Goal: Transaction & Acquisition: Purchase product/service

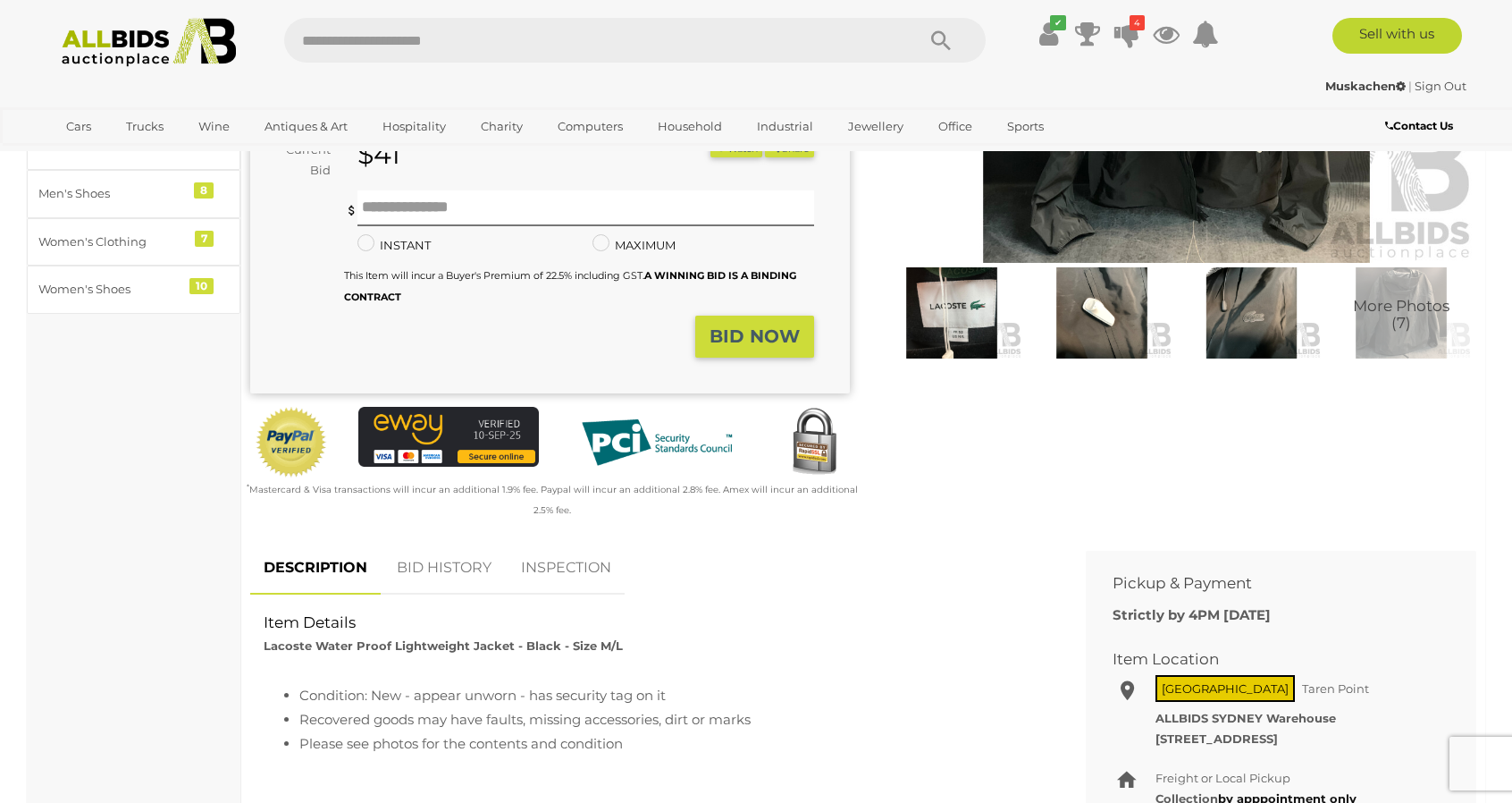
scroll to position [358, 0]
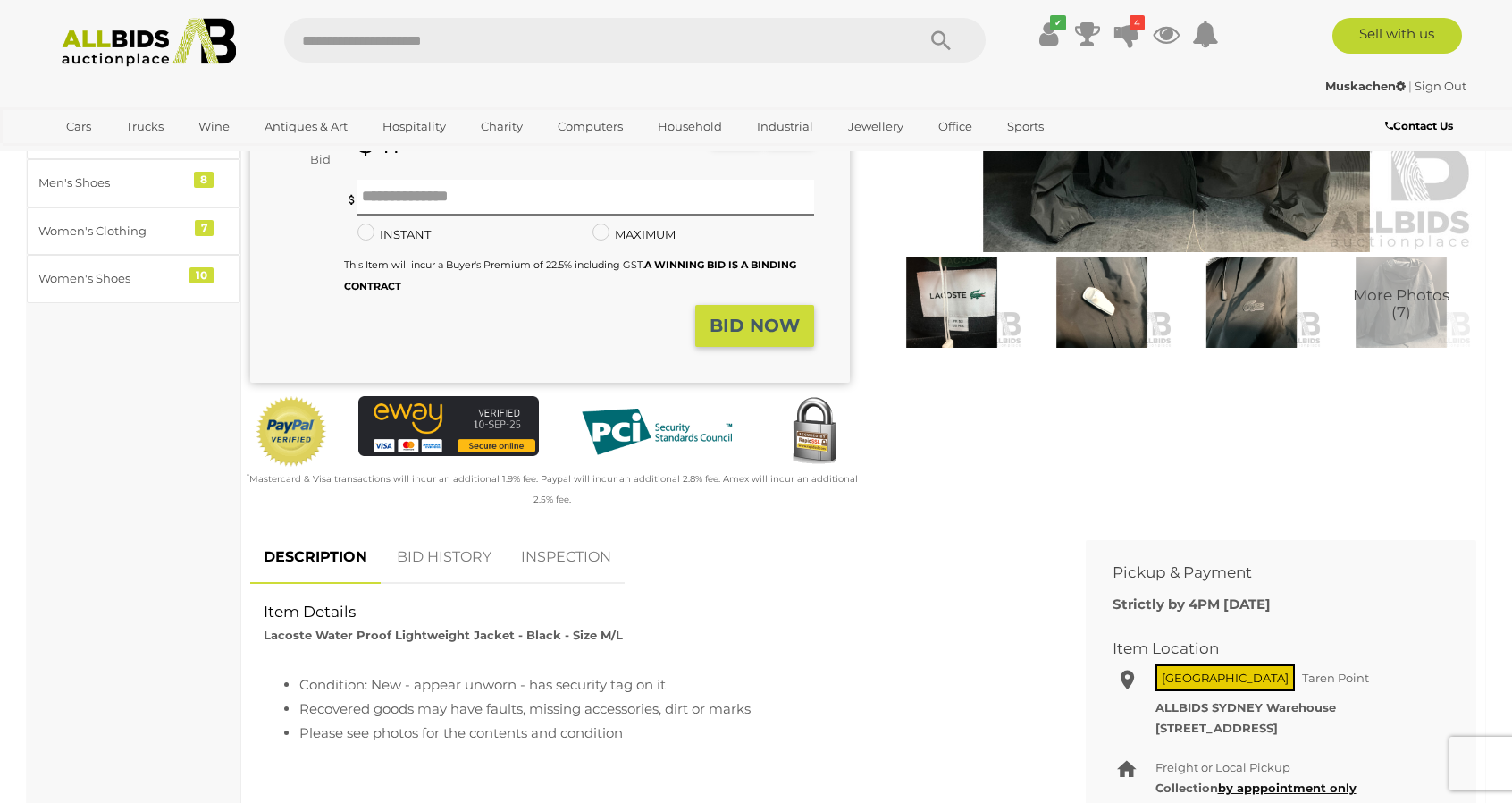
click at [1099, 269] on img at bounding box center [1101, 302] width 141 height 91
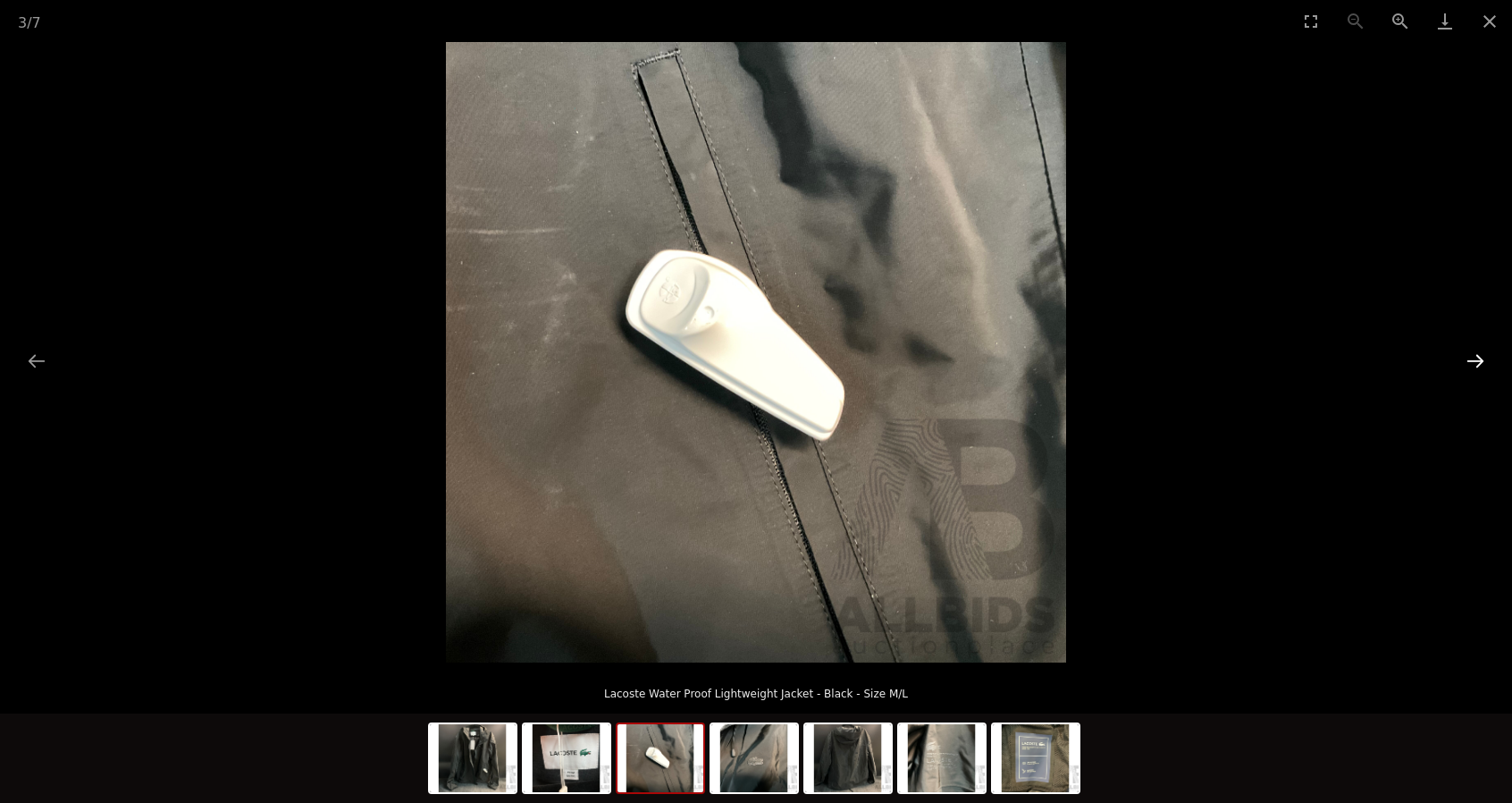
click at [1479, 365] on button "Next slide" at bounding box center [1475, 361] width 38 height 35
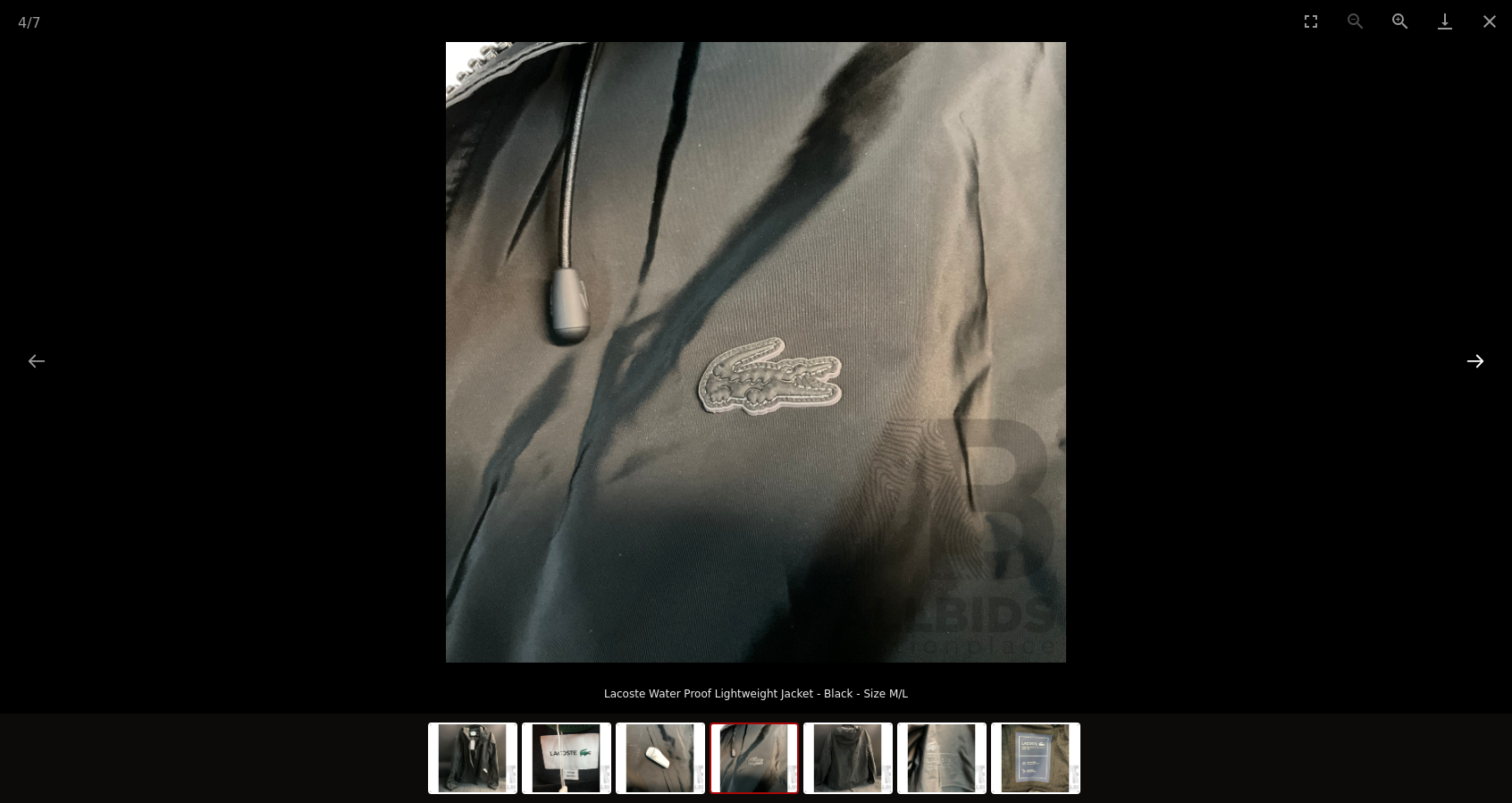
click at [1479, 365] on button "Next slide" at bounding box center [1475, 361] width 38 height 35
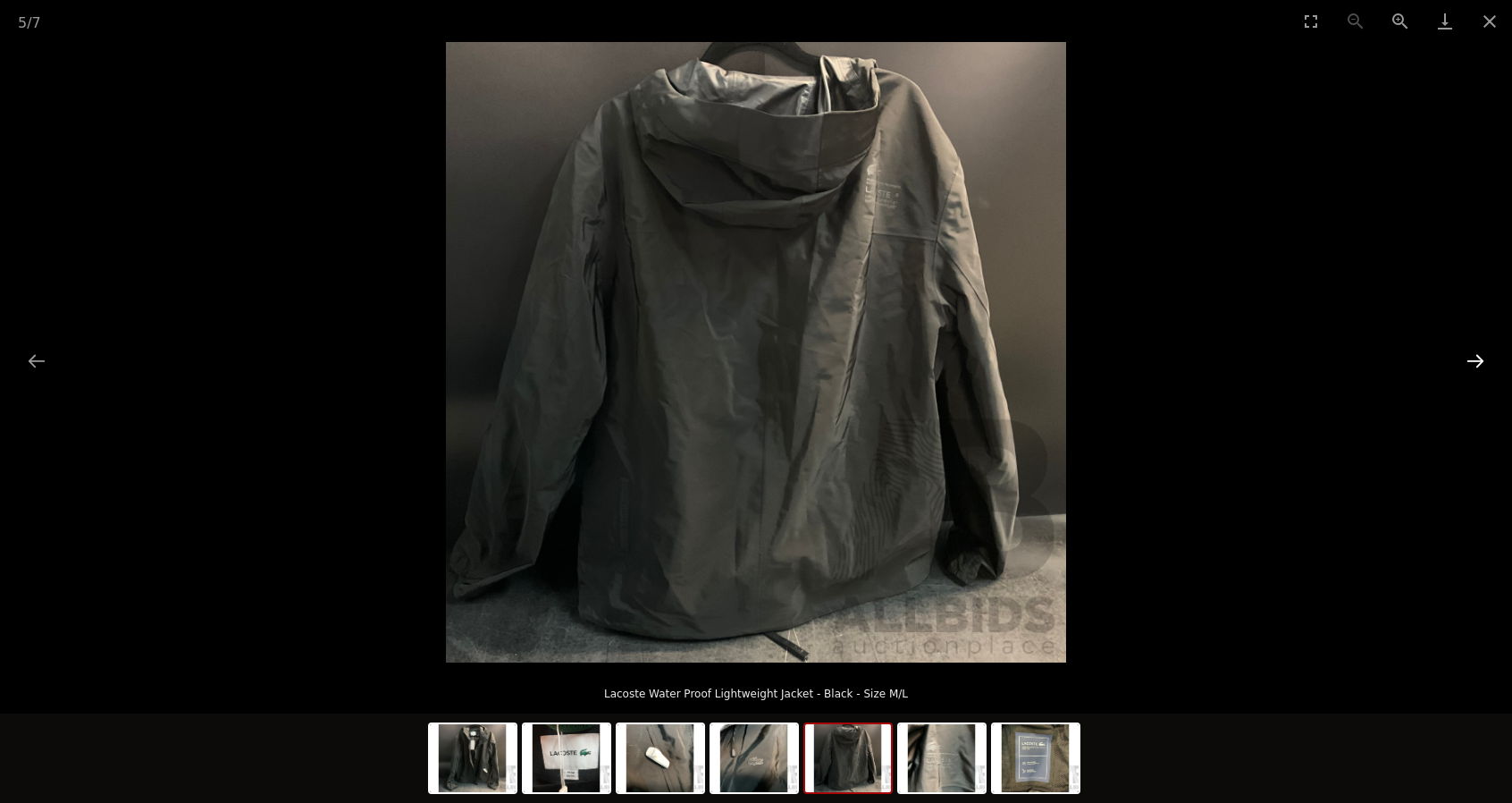
click at [1479, 365] on button "Next slide" at bounding box center [1475, 361] width 38 height 35
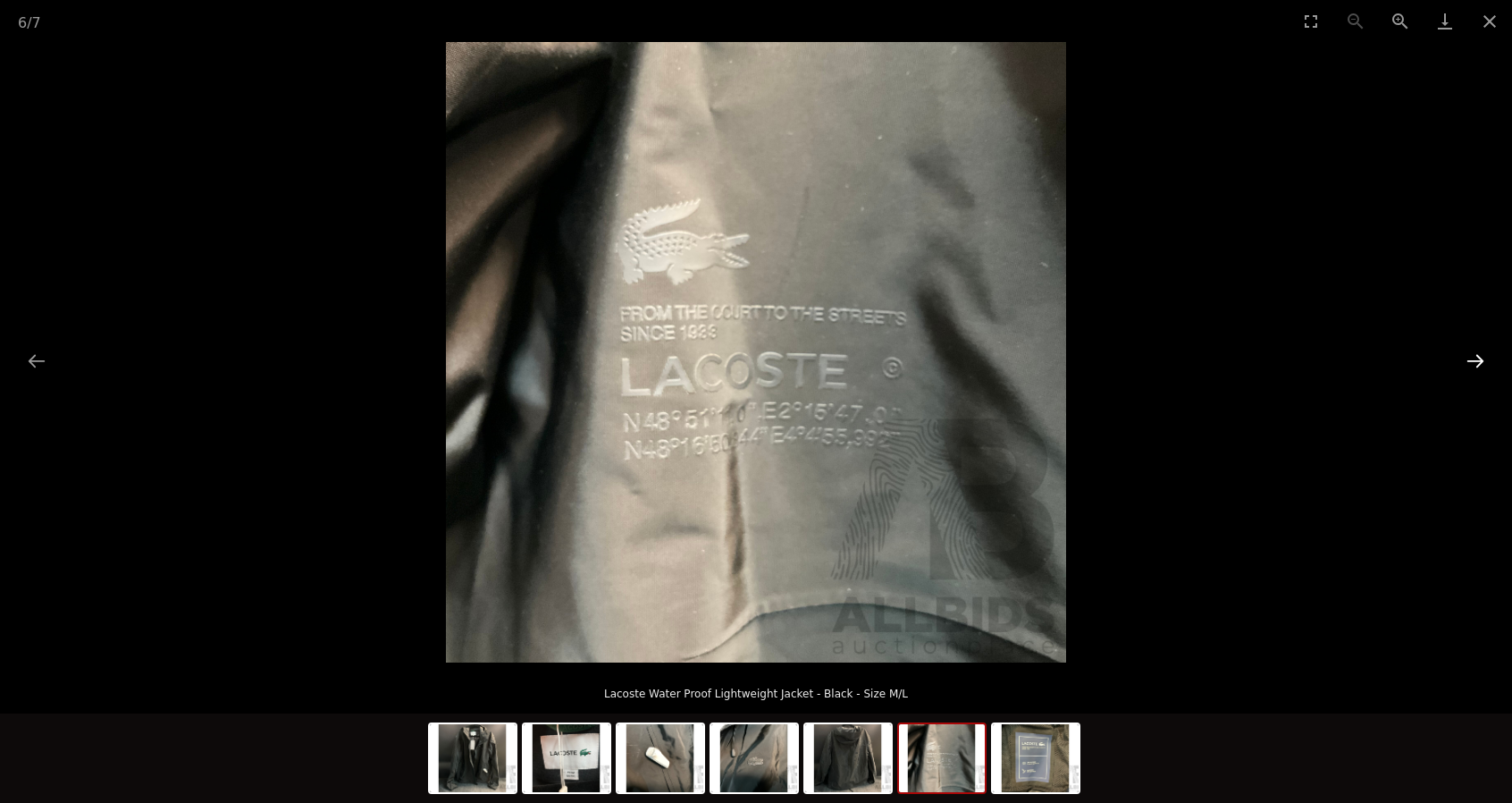
click at [1479, 365] on button "Next slide" at bounding box center [1475, 361] width 38 height 35
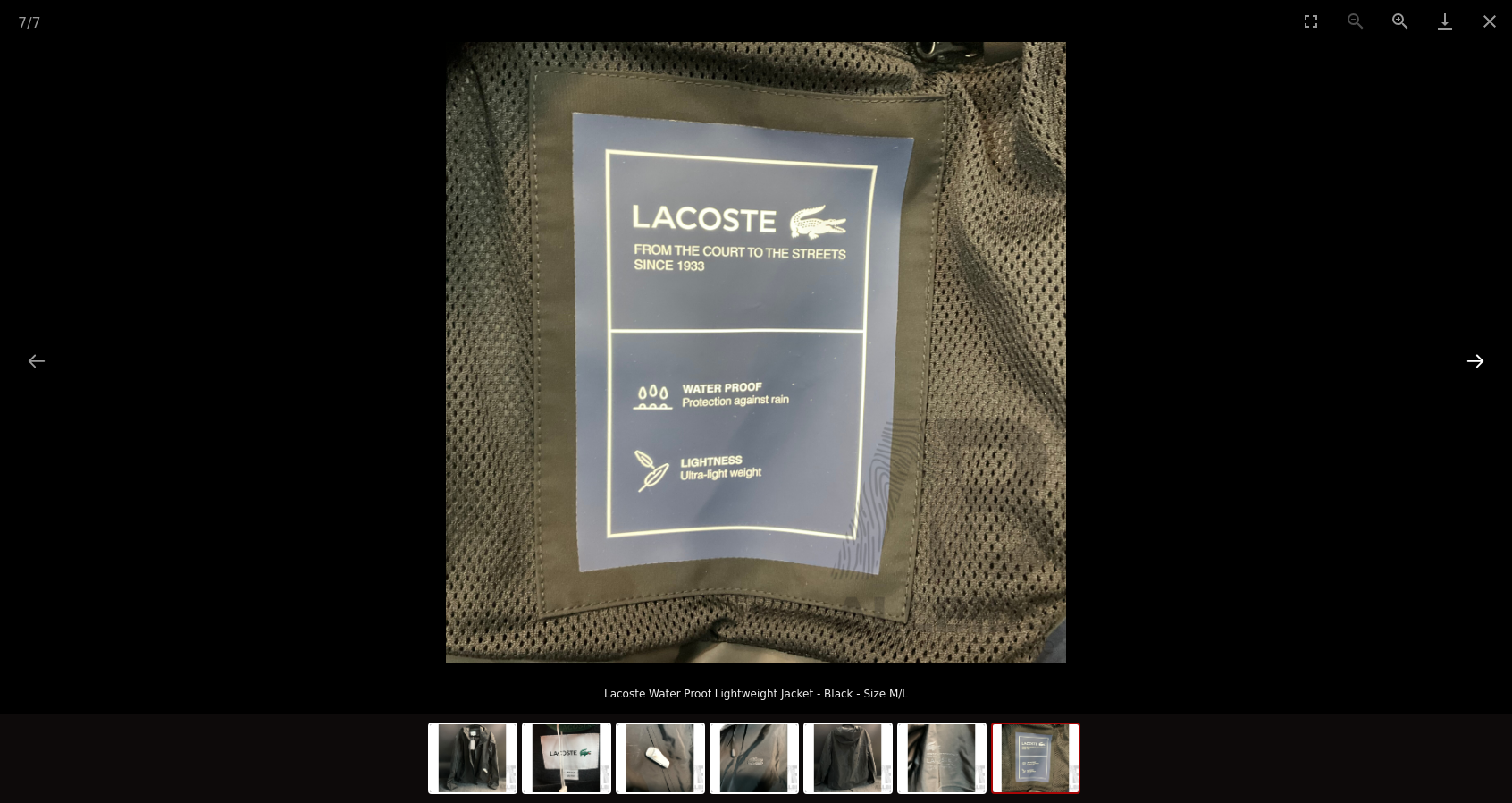
click at [1479, 365] on button "Next slide" at bounding box center [1475, 361] width 38 height 35
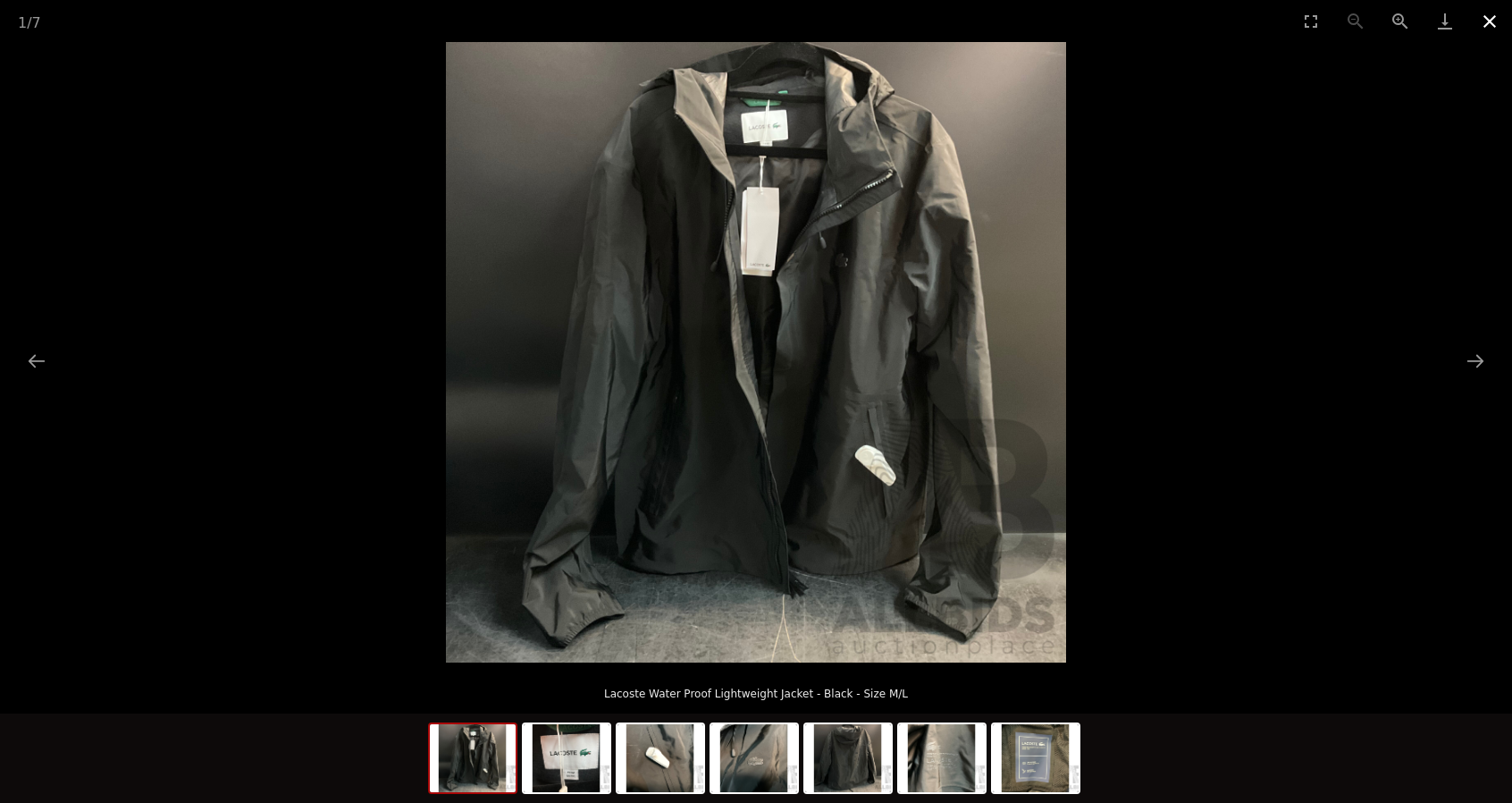
click at [1490, 29] on button "Close gallery" at bounding box center [1490, 20] width 45 height 42
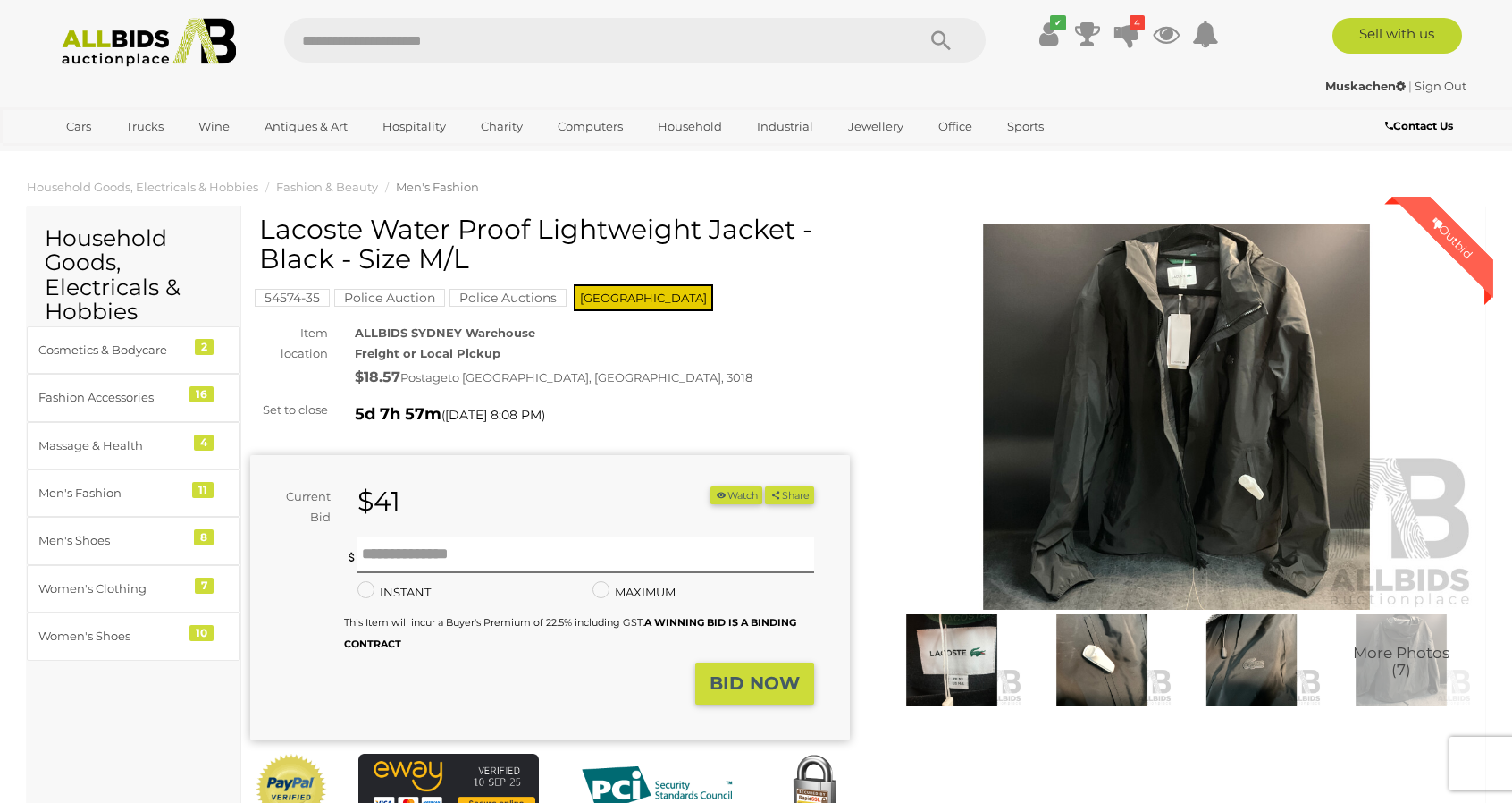
drag, startPoint x: 261, startPoint y: 228, endPoint x: 790, endPoint y: 233, distance: 529.0
click at [790, 233] on h1 "Lacoste Water Proof Lightweight Jacket - Black - Size M/L" at bounding box center [552, 244] width 586 height 59
copy h1 "Lacoste Water Proof Lightweight Jacket"
click at [121, 56] on img at bounding box center [149, 42] width 194 height 50
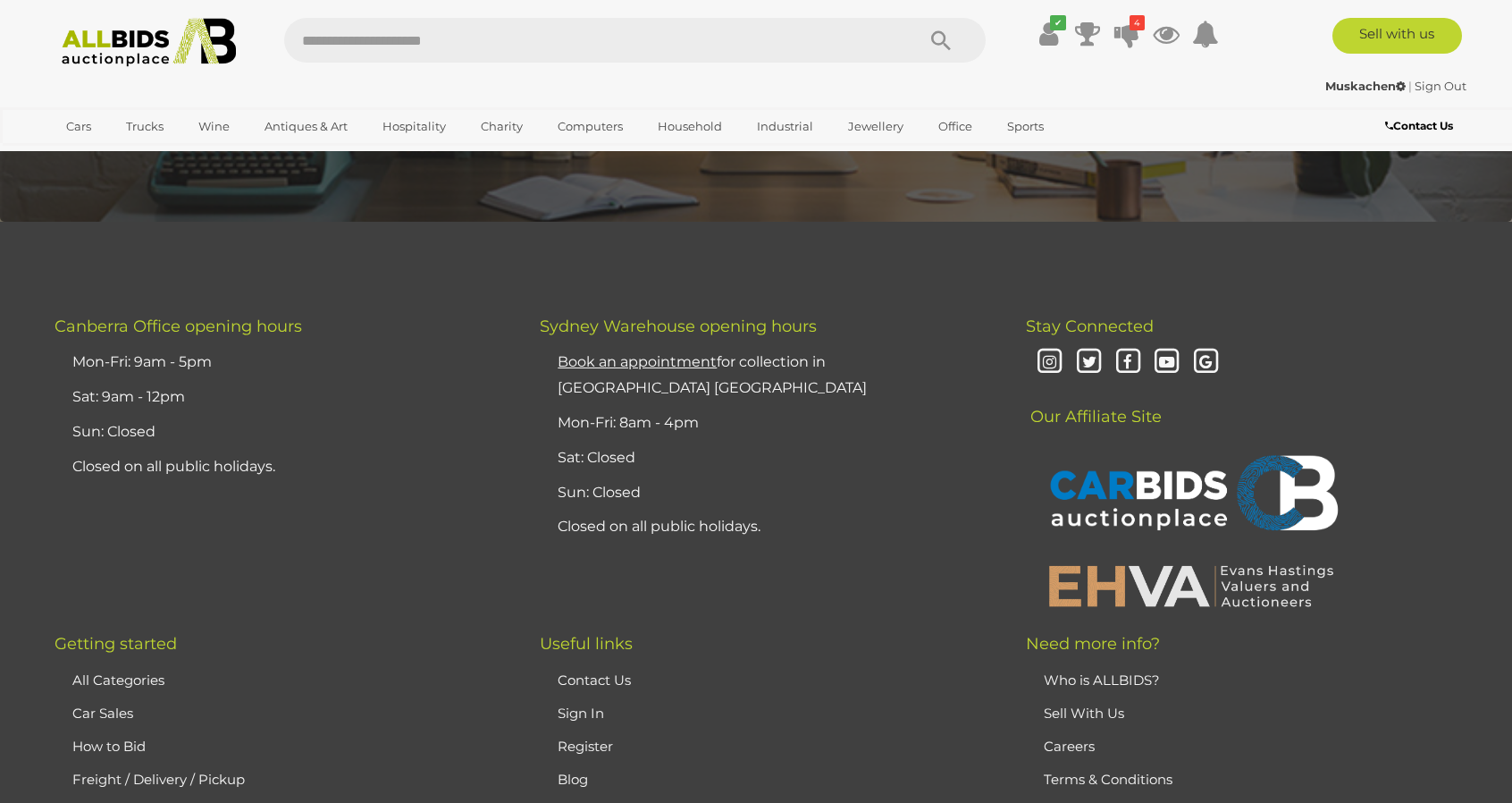
scroll to position [4203, 0]
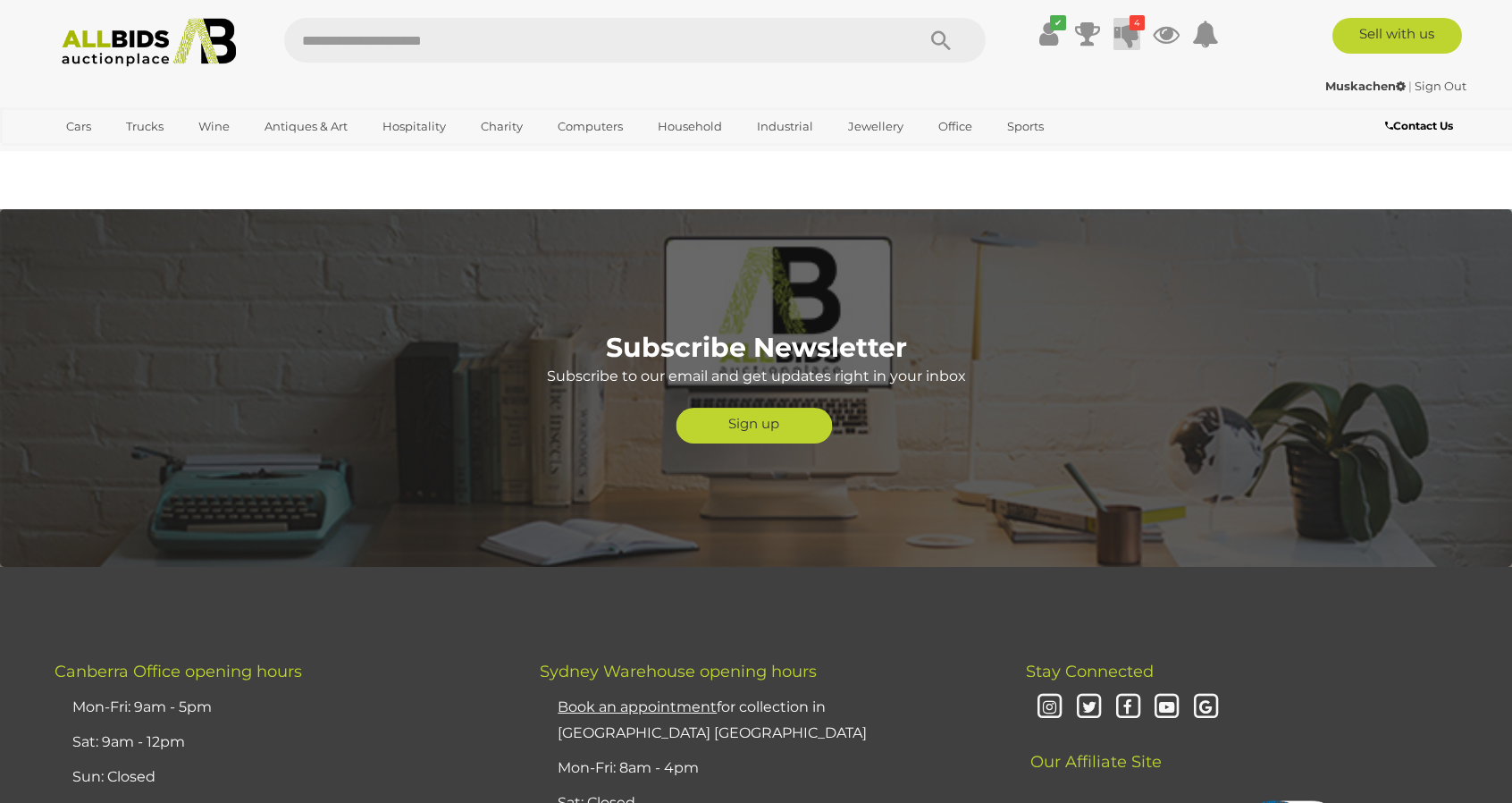
click at [1135, 50] on icon at bounding box center [1127, 33] width 25 height 32
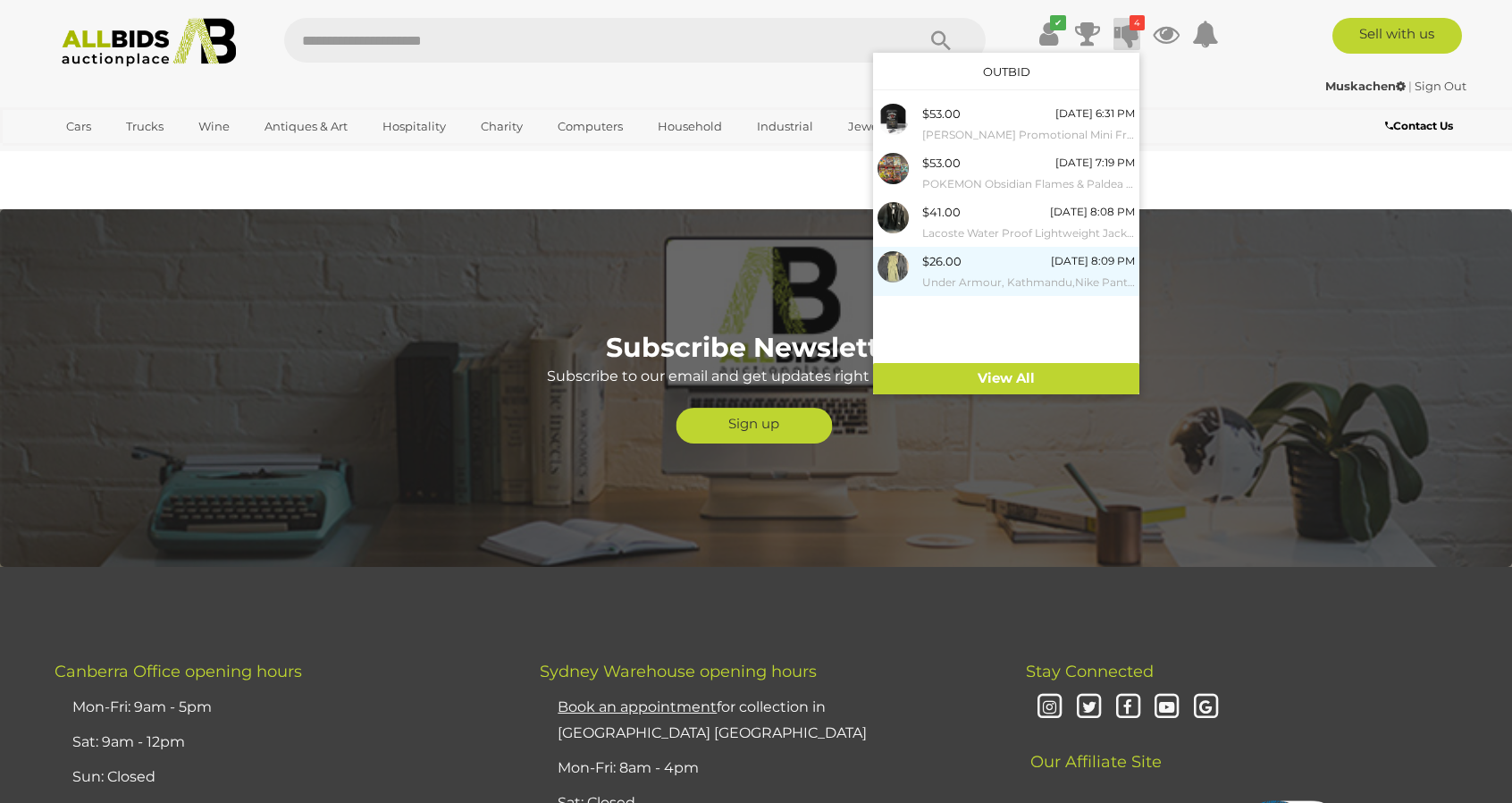
click at [1032, 276] on small "Under Armour, Kathmandu,Nike Pants - Size M/32x32 - Lot of 3" at bounding box center [1028, 283] width 213 height 19
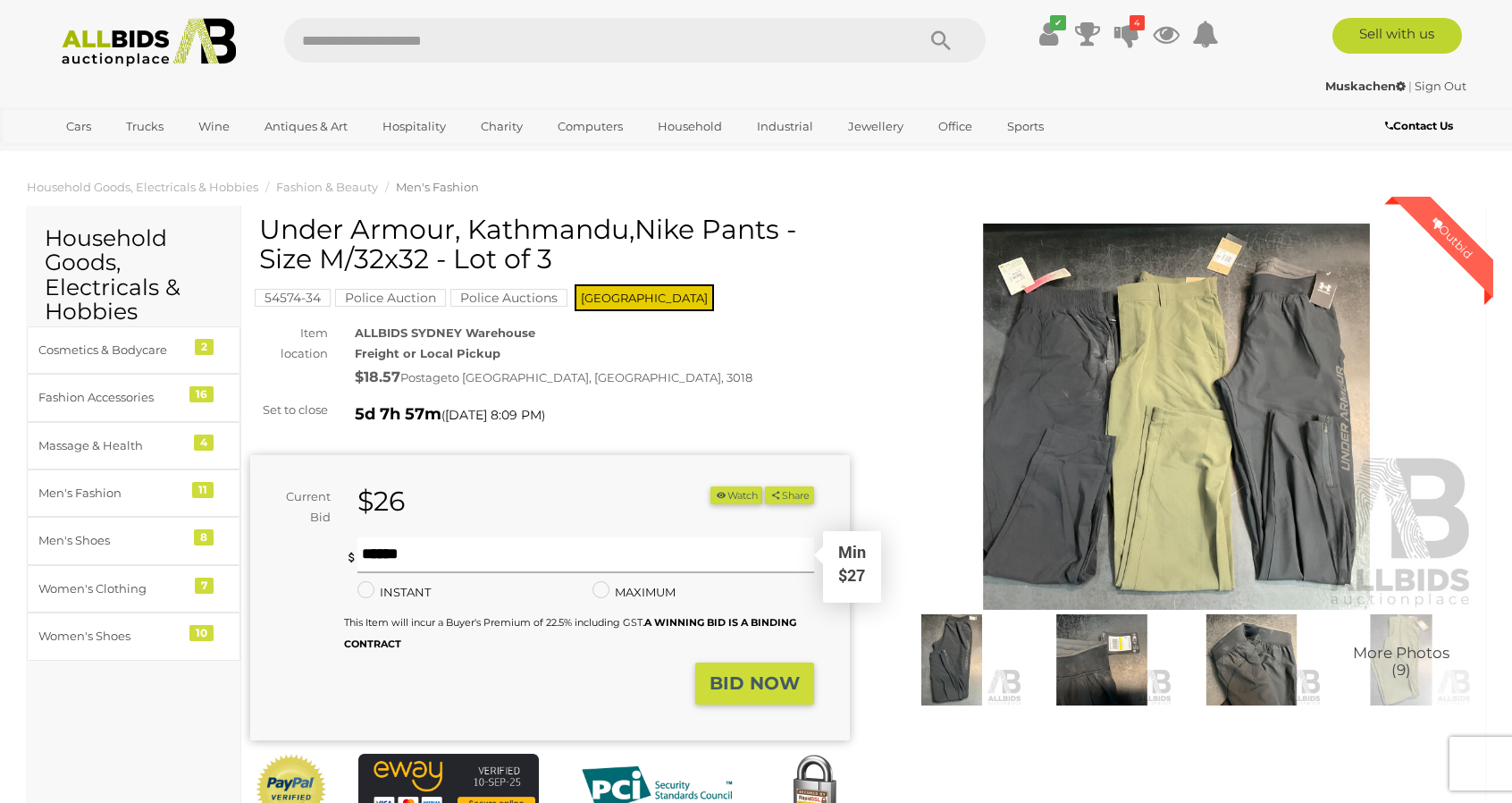
click at [408, 562] on input "text" at bounding box center [586, 555] width 457 height 36
click at [449, 562] on input "text" at bounding box center [586, 555] width 457 height 36
type input "**"
click at [754, 678] on strong "BID NOW" at bounding box center [754, 683] width 90 height 21
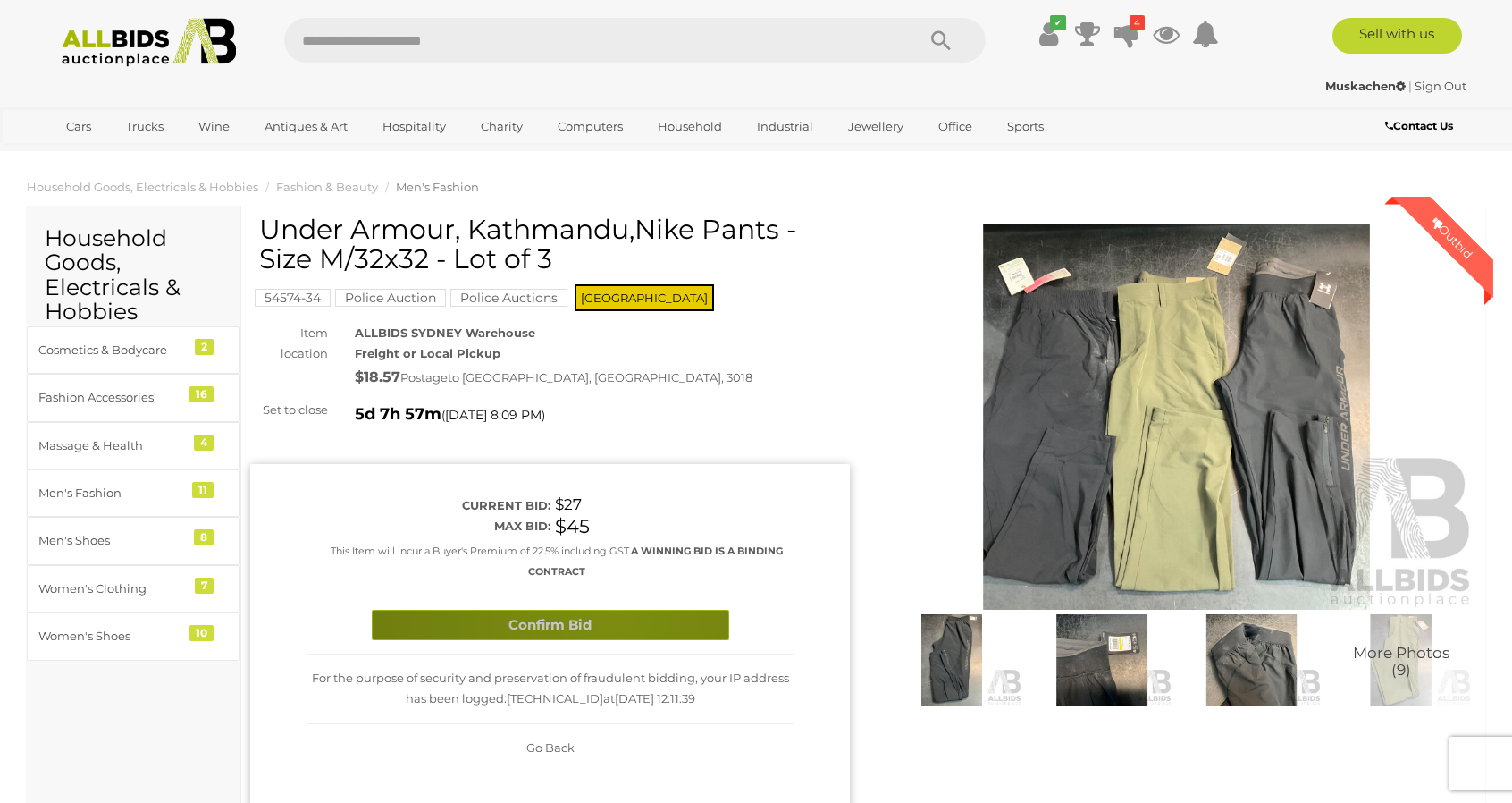
click at [613, 611] on button "Confirm Bid" at bounding box center [551, 625] width 358 height 31
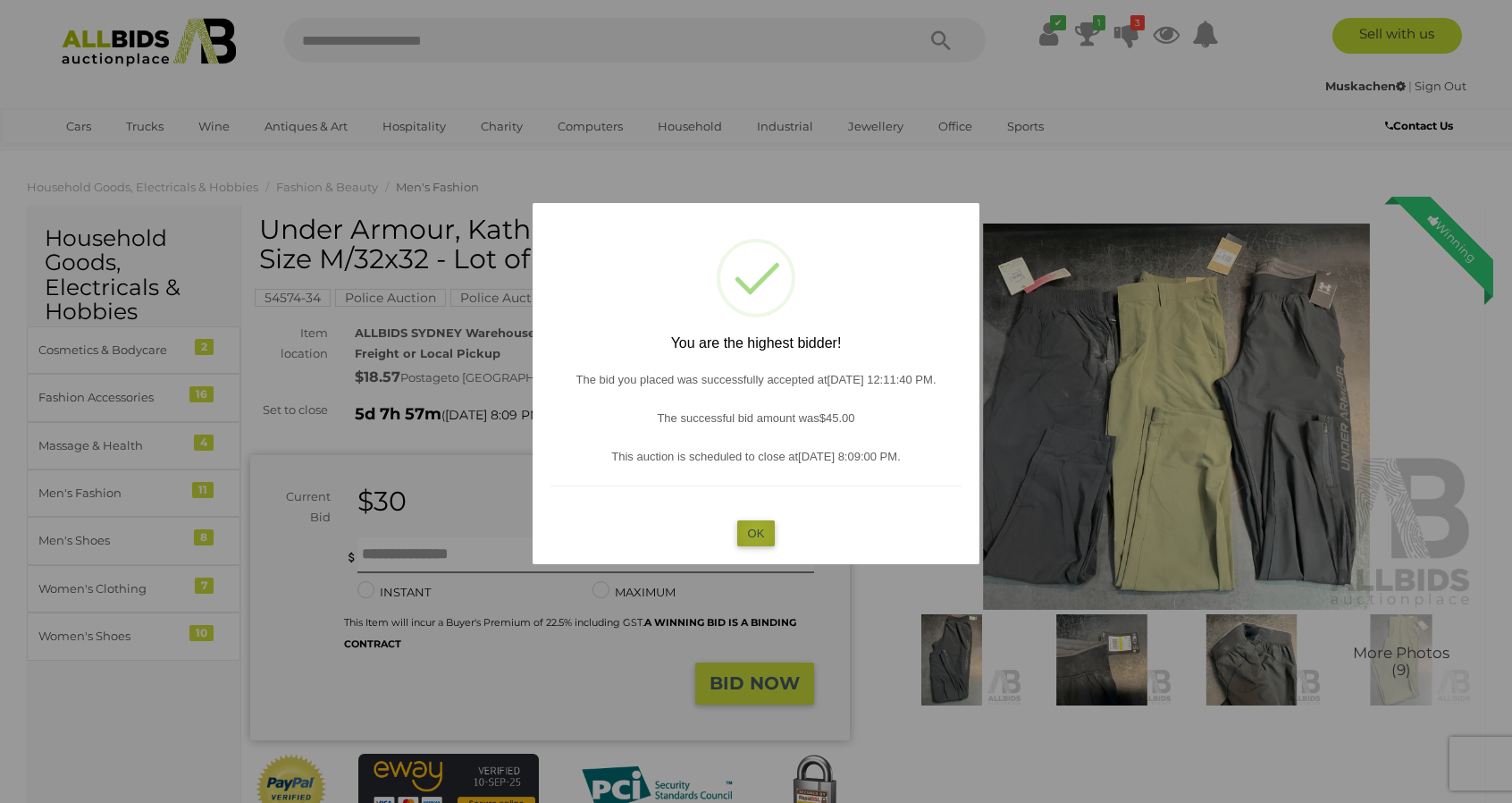
click at [756, 530] on button "OK" at bounding box center [757, 533] width 39 height 26
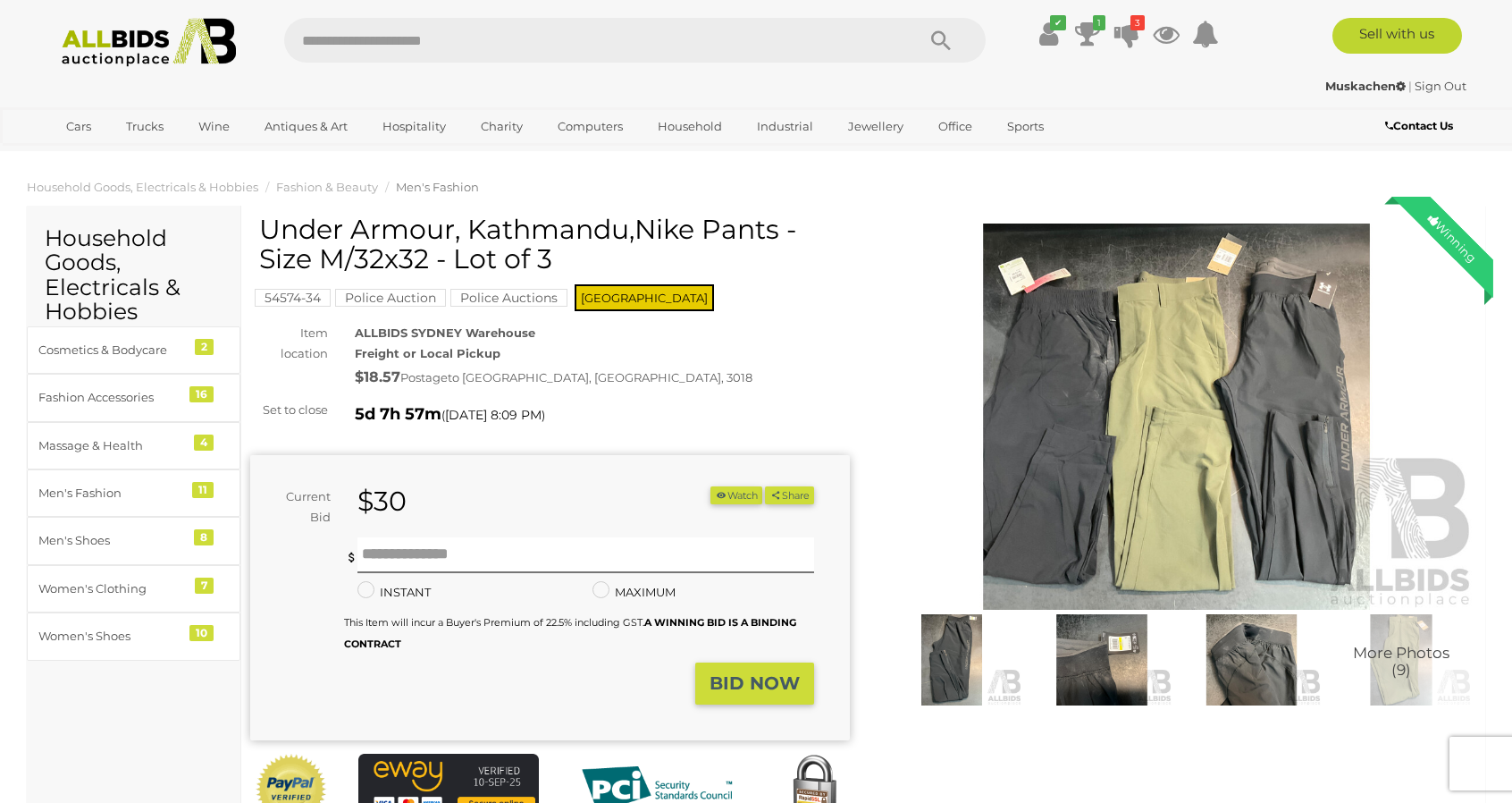
click at [103, 41] on img at bounding box center [149, 42] width 194 height 50
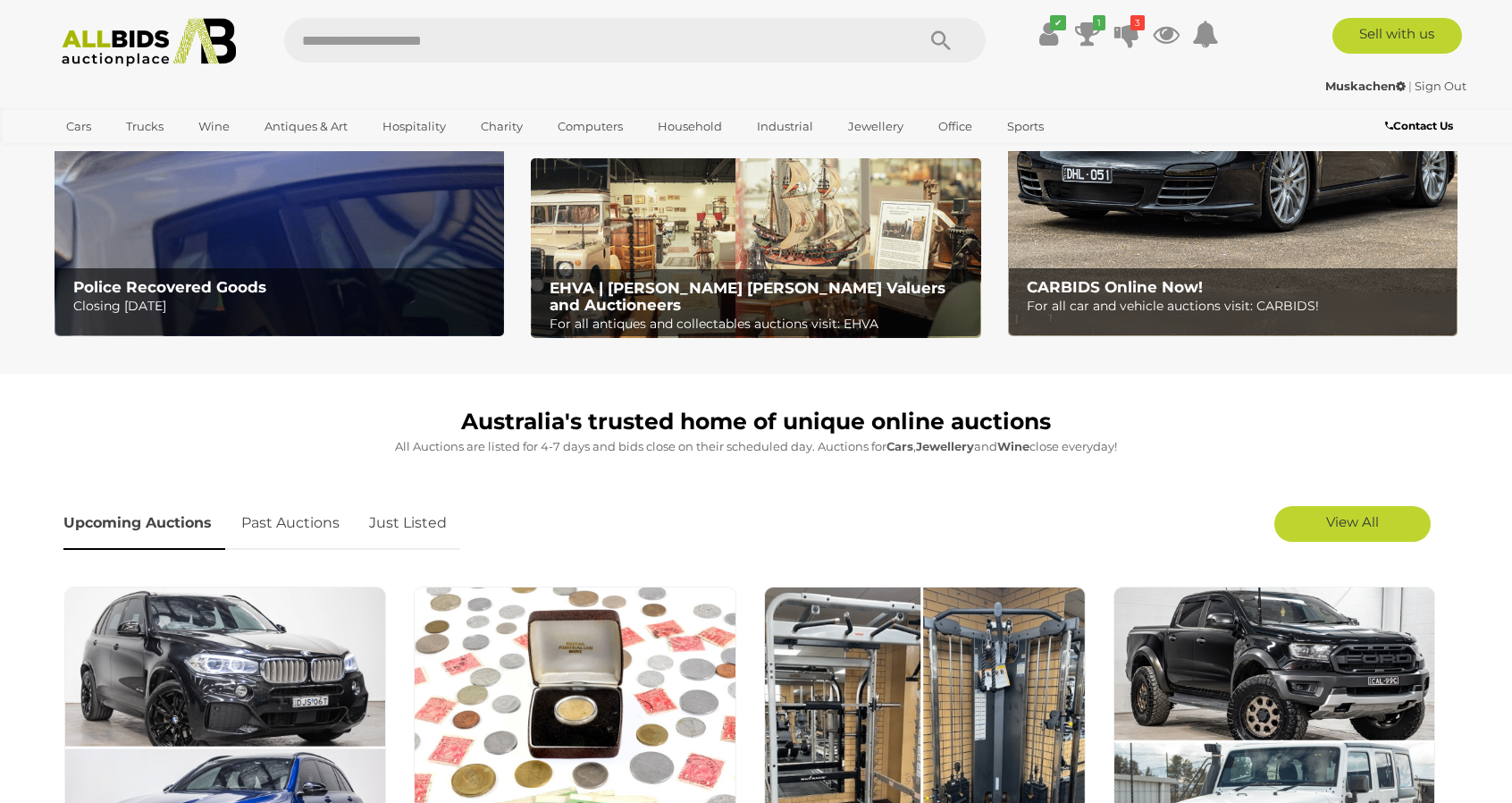
scroll to position [268, 0]
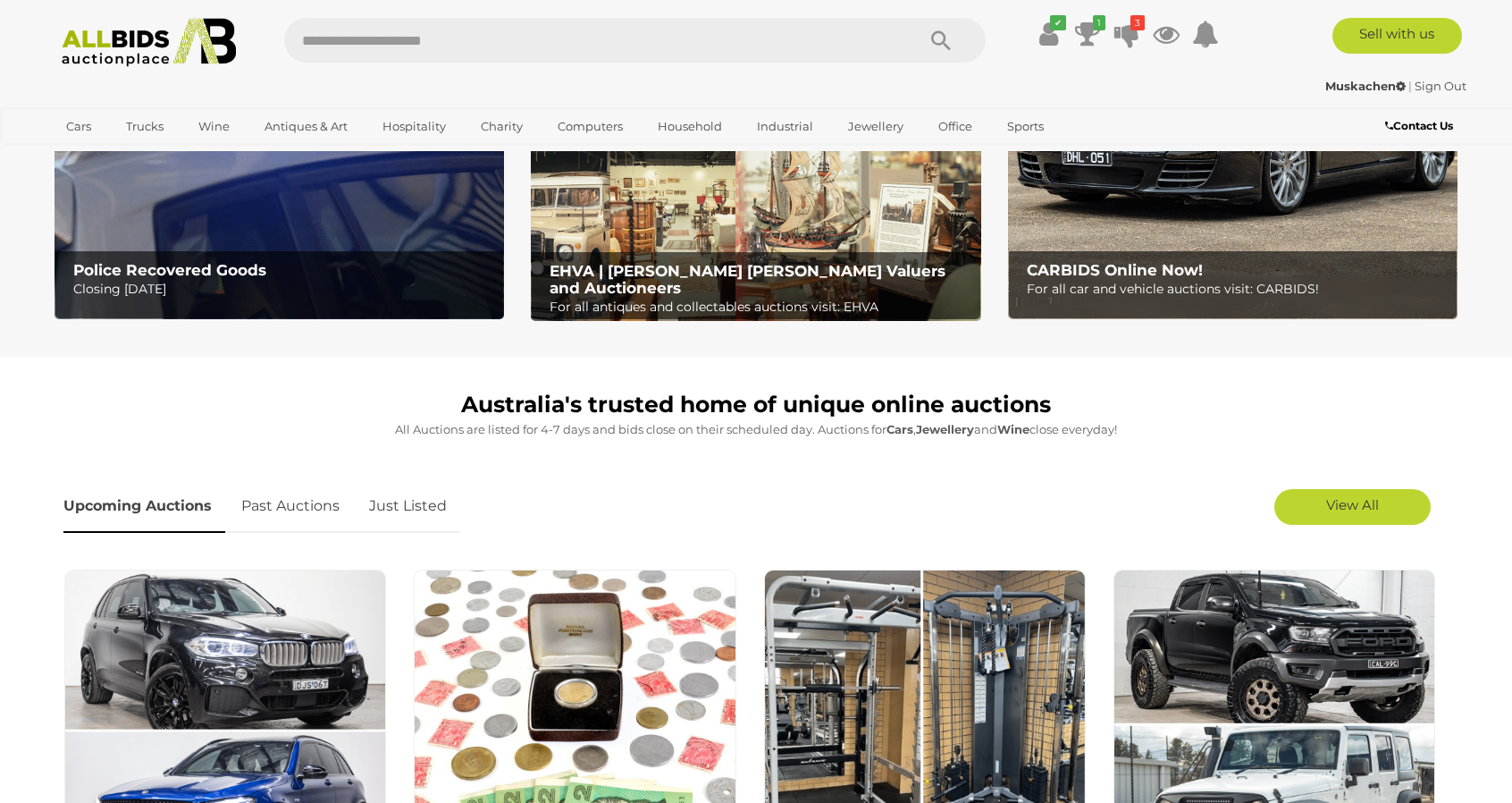
click at [901, 224] on img at bounding box center [755, 231] width 450 height 181
